Goal: Task Accomplishment & Management: Manage account settings

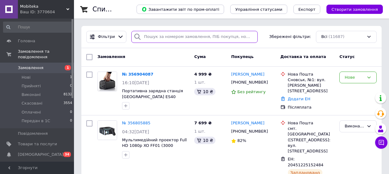
click at [188, 38] on input "search" at bounding box center [194, 37] width 126 height 12
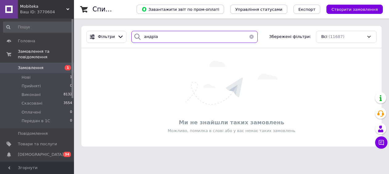
type input "[PERSON_NAME]"
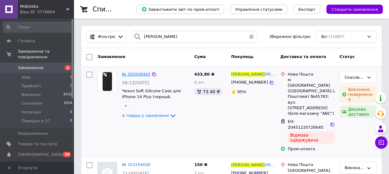
click at [137, 74] on span "№ 355938493" at bounding box center [136, 74] width 28 height 5
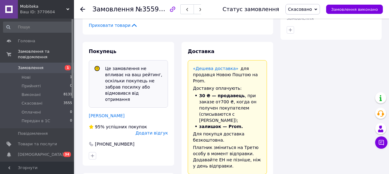
scroll to position [417, 0]
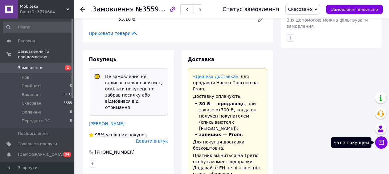
click at [383, 145] on icon at bounding box center [381, 142] width 6 height 6
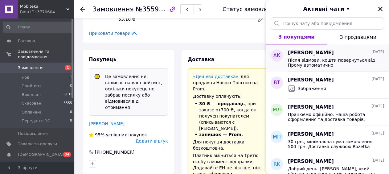
click at [322, 64] on span "Після відмови, кошти повернуться від Прому автоматично" at bounding box center [332, 63] width 88 height 10
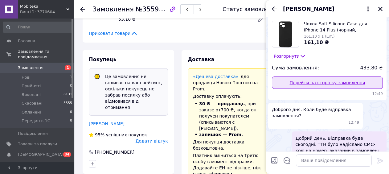
scroll to position [0, 0]
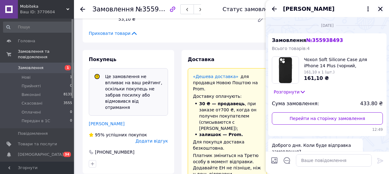
click at [381, 7] on icon "Закрити" at bounding box center [381, 9] width 6 height 6
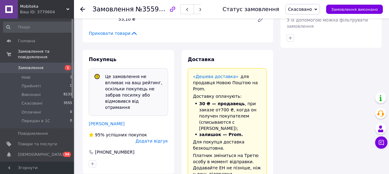
click at [31, 68] on span "Замовлення" at bounding box center [31, 68] width 26 height 6
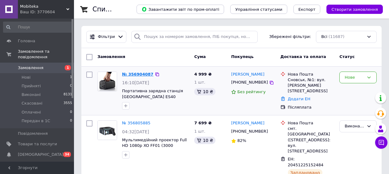
click at [141, 76] on link "№ 356904087" at bounding box center [137, 74] width 31 height 5
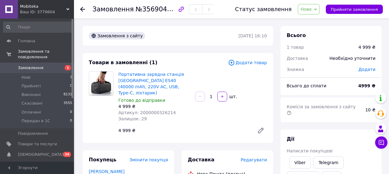
click at [308, 8] on span "Нове" at bounding box center [306, 9] width 11 height 5
click at [310, 21] on li "Прийнято" at bounding box center [315, 21] width 35 height 9
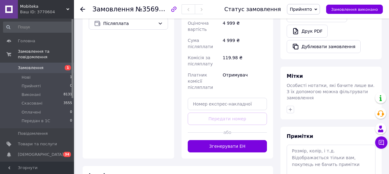
scroll to position [253, 0]
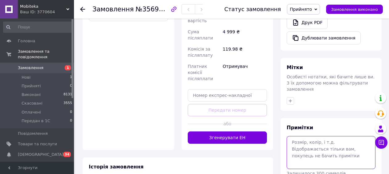
click at [305, 136] on textarea at bounding box center [331, 152] width 89 height 33
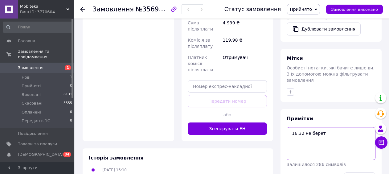
scroll to position [274, 0]
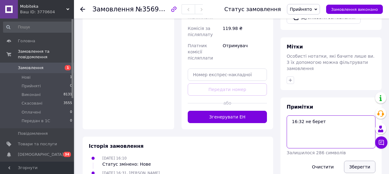
type textarea "16:32 не берет"
click at [359, 161] on button "Зберегти" at bounding box center [359, 167] width 31 height 12
click at [20, 66] on span "Замовлення" at bounding box center [31, 68] width 26 height 6
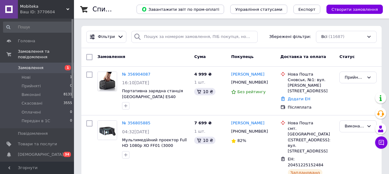
click at [51, 66] on span "Замовлення" at bounding box center [37, 68] width 39 height 6
click at [35, 68] on span "Замовлення" at bounding box center [31, 68] width 26 height 6
